Goal: Find contact information: Find contact information

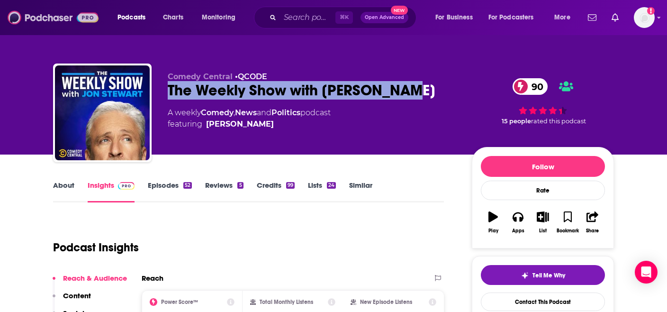
click at [37, 13] on img at bounding box center [53, 18] width 91 height 18
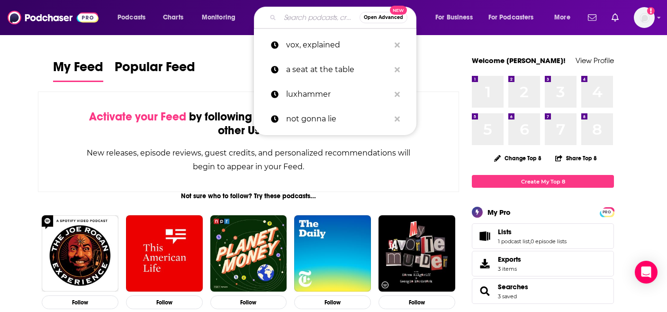
click at [290, 17] on input "Search podcasts, credits, & more..." at bounding box center [320, 17] width 80 height 15
type input "r"
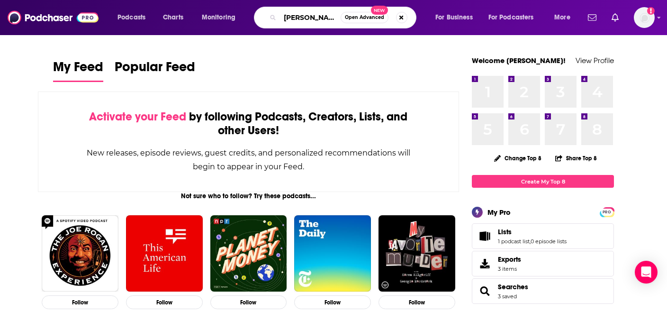
type input "[PERSON_NAME]"
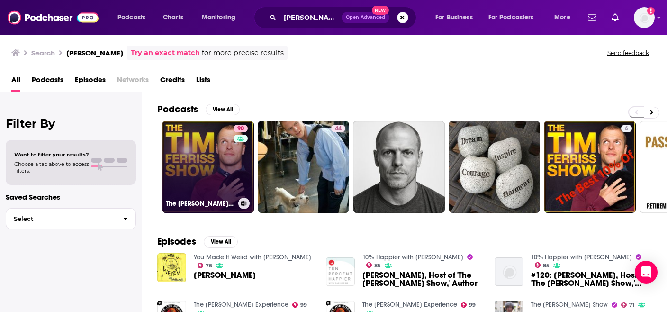
click at [207, 176] on link "90 The [PERSON_NAME] Show" at bounding box center [208, 167] width 92 height 92
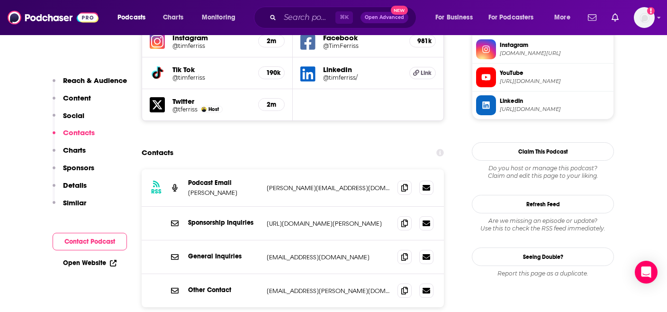
scroll to position [949, 0]
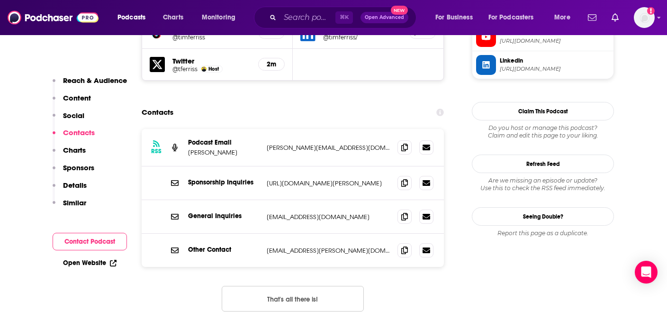
click at [277, 286] on button "That's all there is!" at bounding box center [293, 299] width 142 height 26
drag, startPoint x: 342, startPoint y: 154, endPoint x: 266, endPoint y: 153, distance: 75.8
click at [266, 200] on div "General Inquiries [EMAIL_ADDRESS][DOMAIN_NAME] [EMAIL_ADDRESS][DOMAIN_NAME]" at bounding box center [293, 217] width 302 height 34
copy p "[EMAIL_ADDRESS][DOMAIN_NAME]"
click at [357, 129] on div "RSS Podcast Email [PERSON_NAME] [PERSON_NAME][EMAIL_ADDRESS][DOMAIN_NAME] [PERS…" at bounding box center [293, 147] width 302 height 37
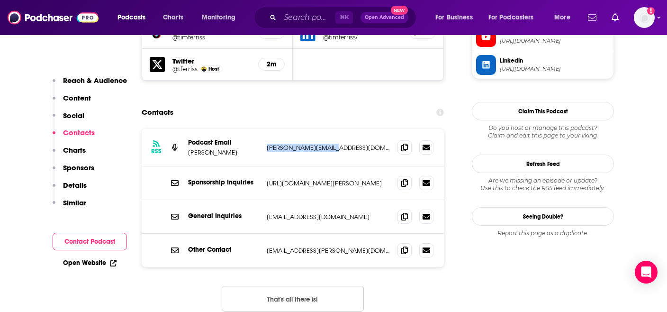
drag, startPoint x: 350, startPoint y: 82, endPoint x: 263, endPoint y: 81, distance: 86.2
click at [263, 129] on div "RSS Podcast Email [PERSON_NAME] [PERSON_NAME][EMAIL_ADDRESS][DOMAIN_NAME] [PERS…" at bounding box center [293, 147] width 302 height 37
copy p "[PERSON_NAME][EMAIL_ADDRESS][DOMAIN_NAME]"
